Goal: Navigation & Orientation: Go to known website

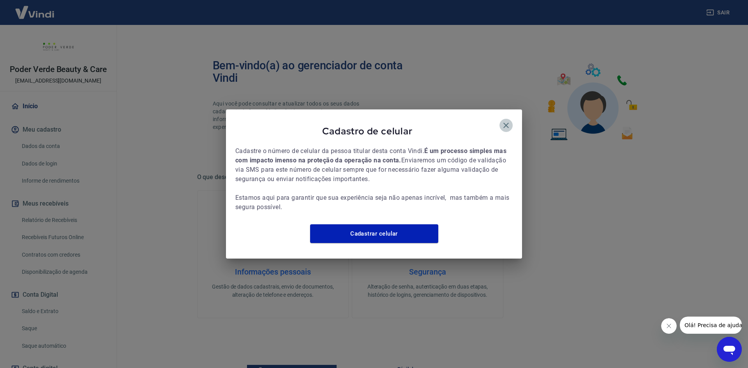
click at [506, 124] on icon "button" at bounding box center [505, 125] width 9 height 9
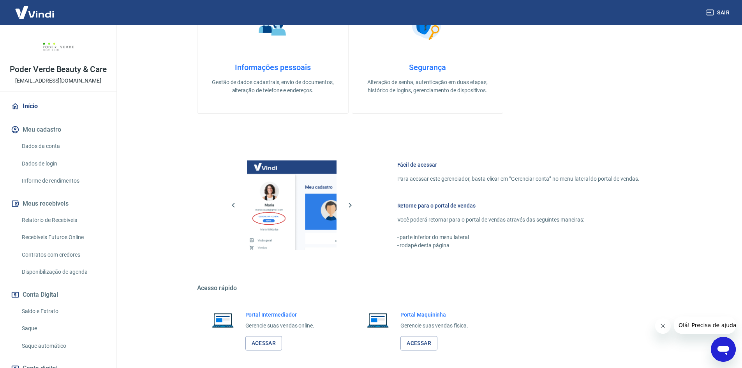
scroll to position [239, 0]
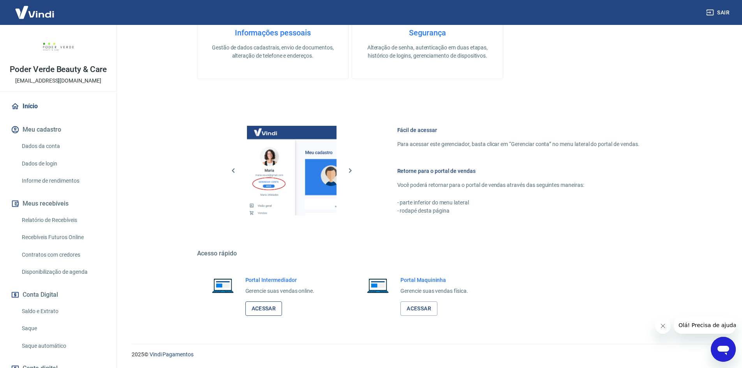
click at [266, 315] on link "Acessar" at bounding box center [263, 309] width 37 height 14
